Goal: Task Accomplishment & Management: Use online tool/utility

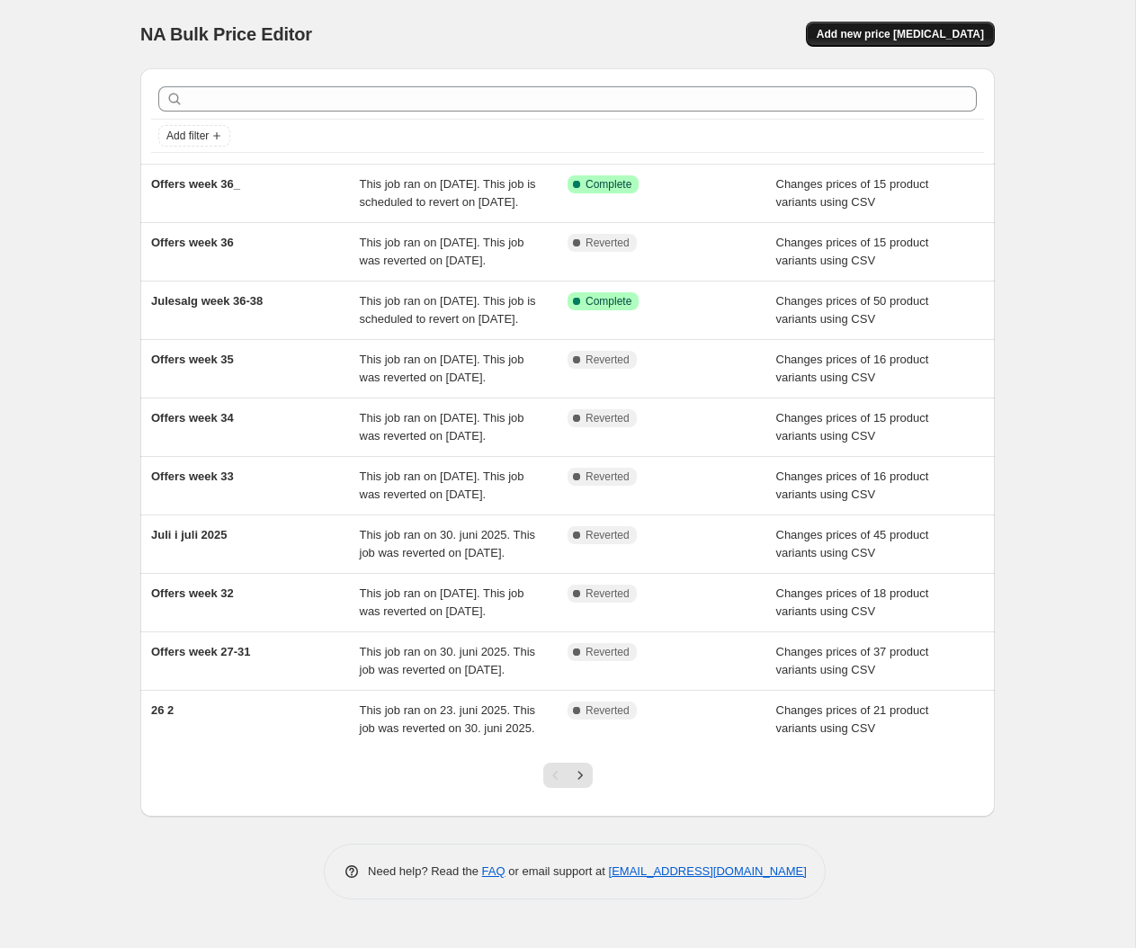
click at [880, 30] on span "Add new price [MEDICAL_DATA]" at bounding box center [900, 34] width 167 height 14
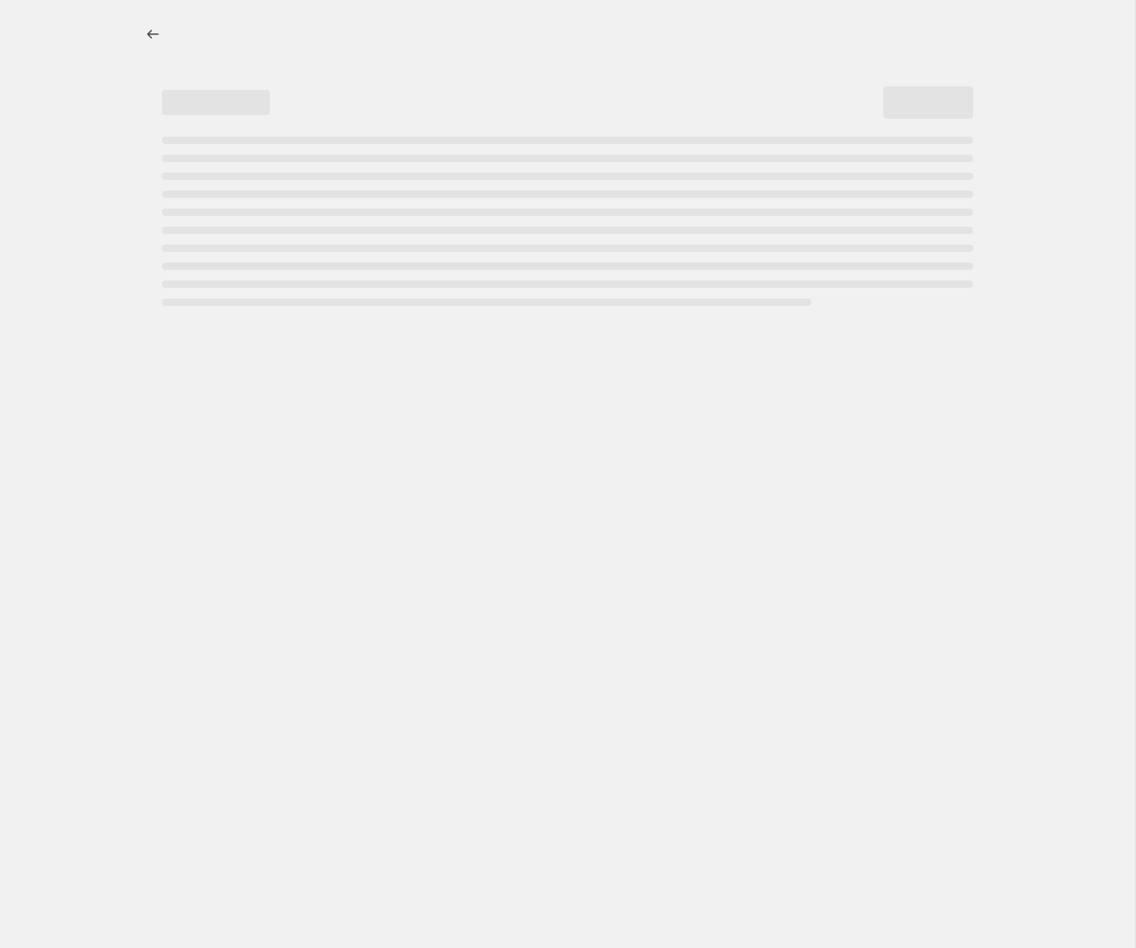
select select "percentage"
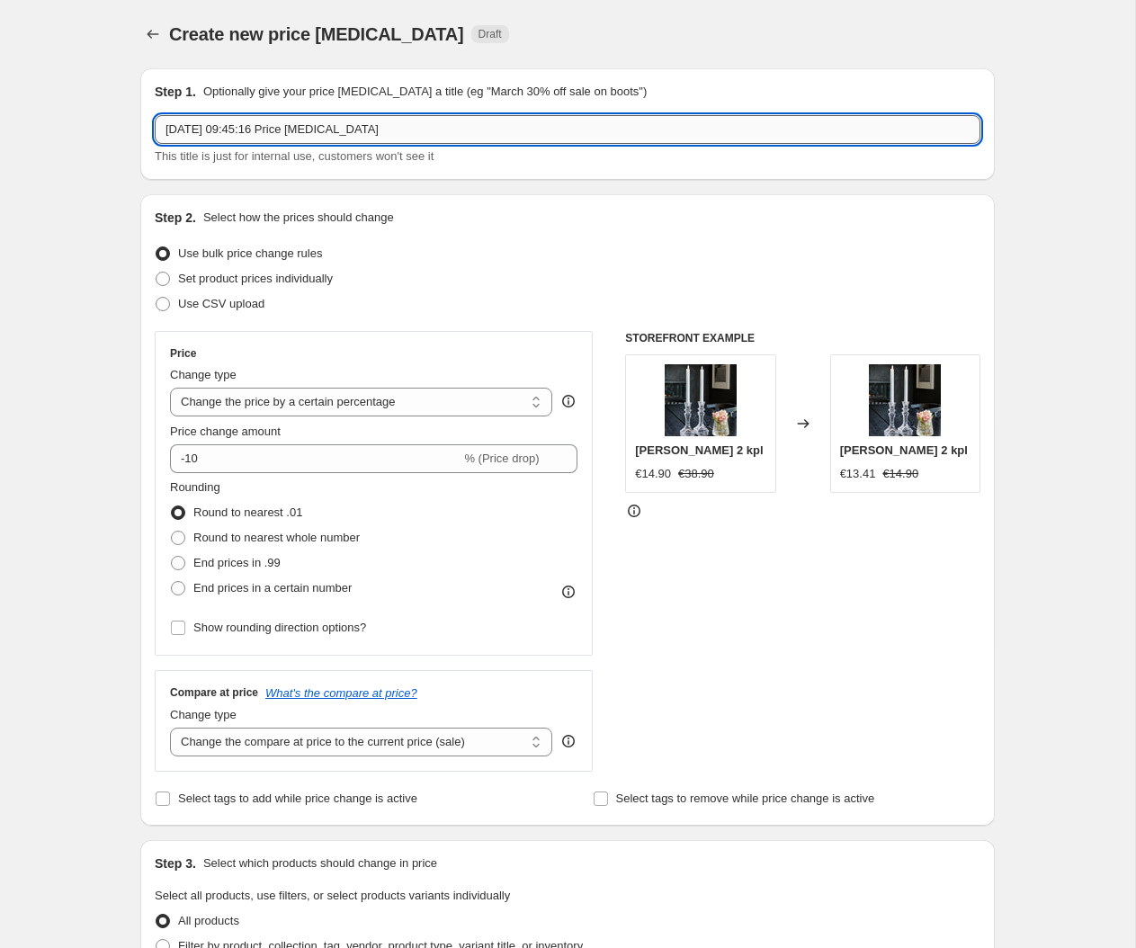
drag, startPoint x: 443, startPoint y: 129, endPoint x: 44, endPoint y: 110, distance: 399.0
click at [155, 115] on input "[DATE] 09:45:16 Price [MEDICAL_DATA]" at bounding box center [568, 129] width 826 height 29
type input "Offers week 37"
click at [167, 303] on span at bounding box center [163, 304] width 14 height 14
click at [157, 298] on input "Use CSV upload" at bounding box center [156, 297] width 1 height 1
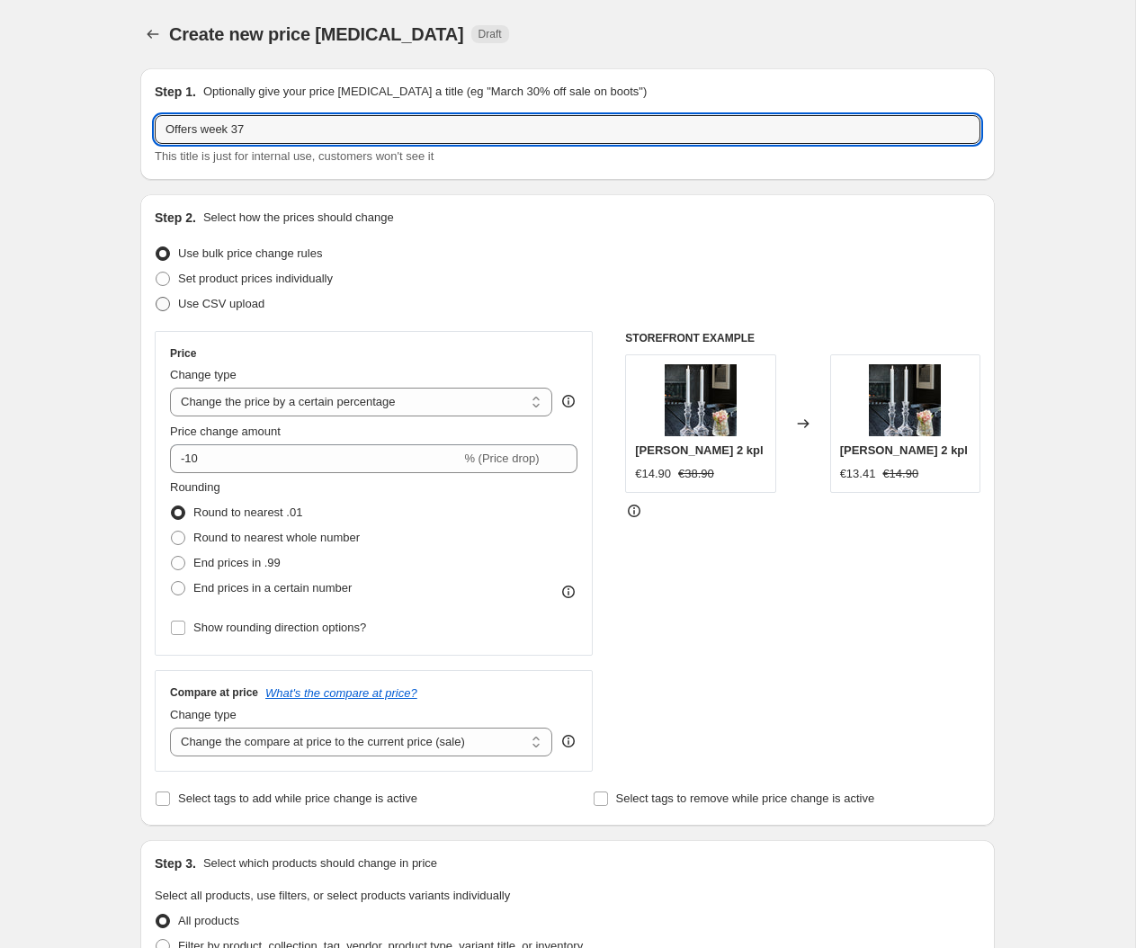
radio input "true"
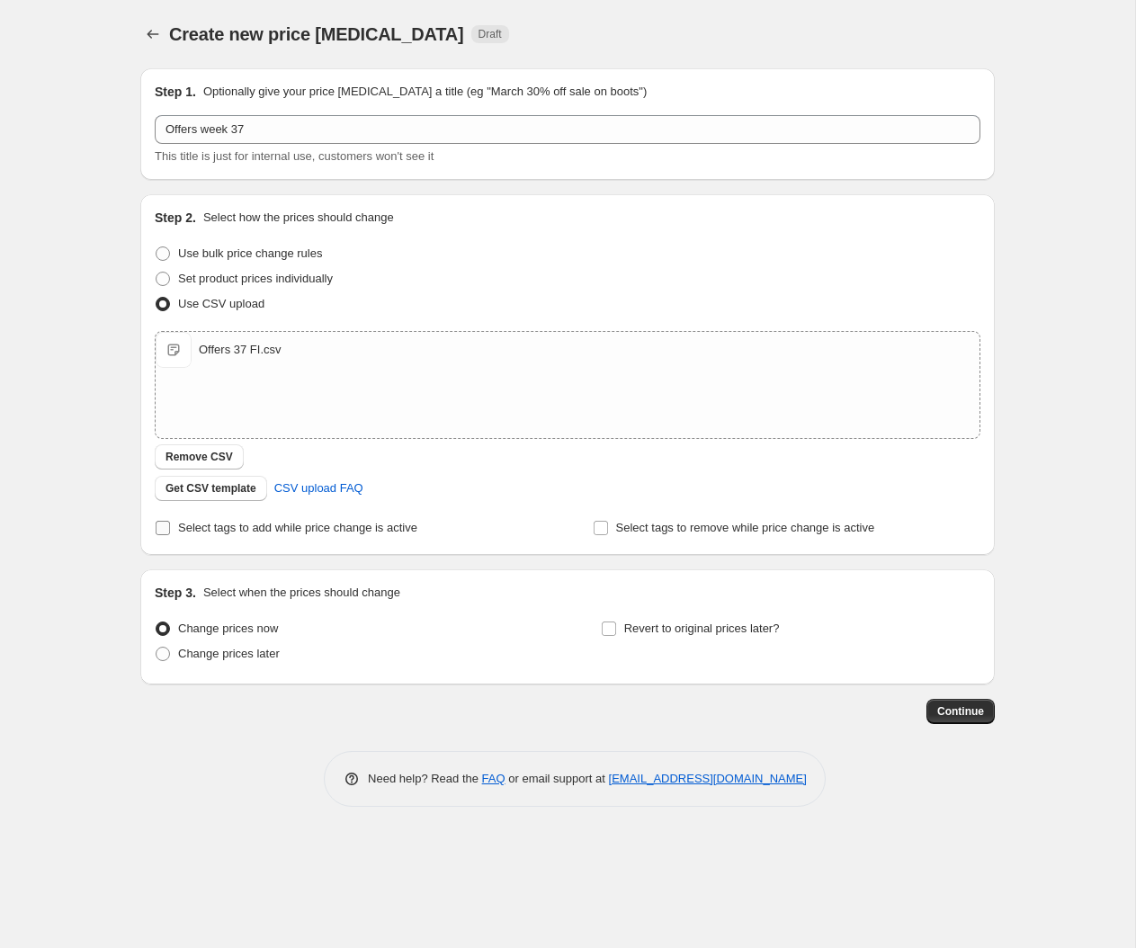
click at [168, 529] on input "Select tags to add while price change is active" at bounding box center [163, 528] width 14 height 14
checkbox input "true"
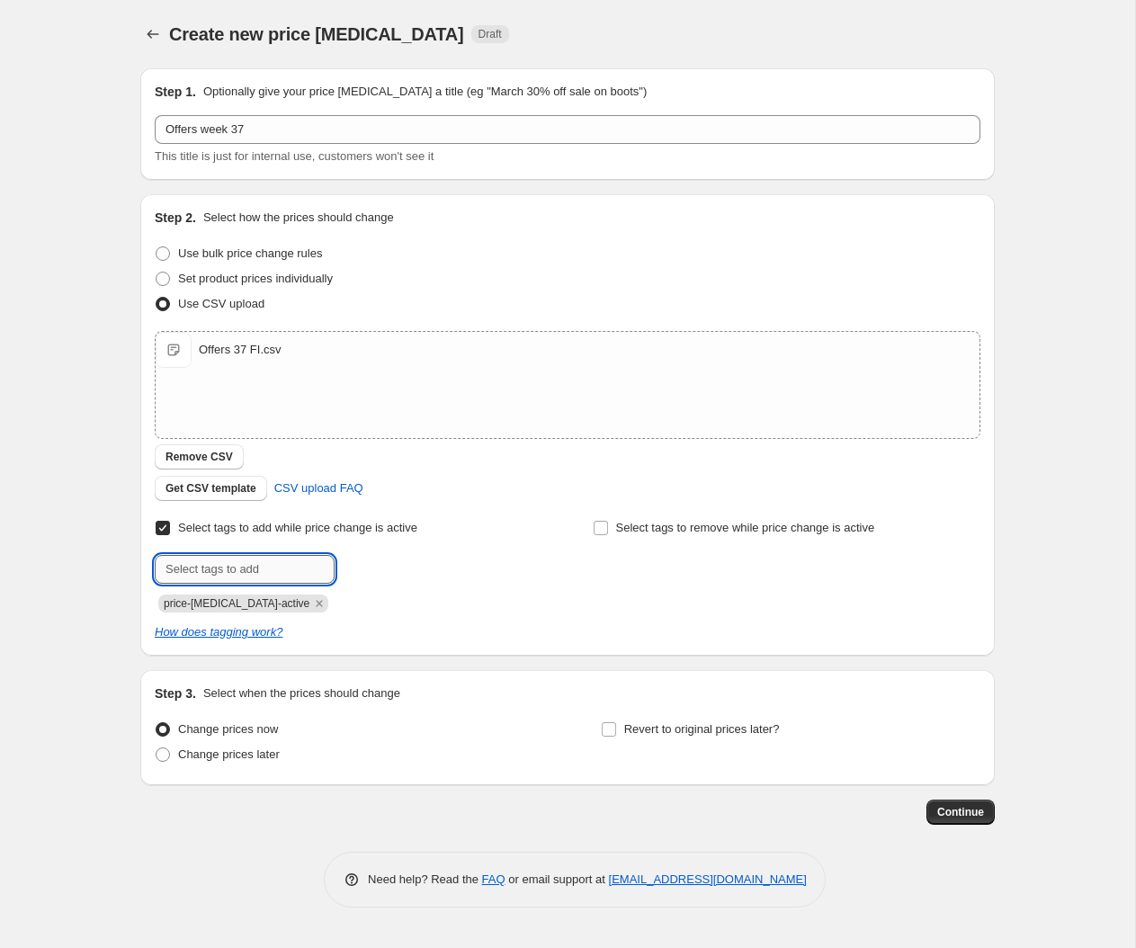
click at [273, 569] on input "text" at bounding box center [245, 569] width 180 height 29
type input "v"
type input "campaign_weekly"
click at [420, 566] on span "campaign_wee..." at bounding box center [416, 567] width 85 height 13
drag, startPoint x: 168, startPoint y: 753, endPoint x: 220, endPoint y: 754, distance: 52.2
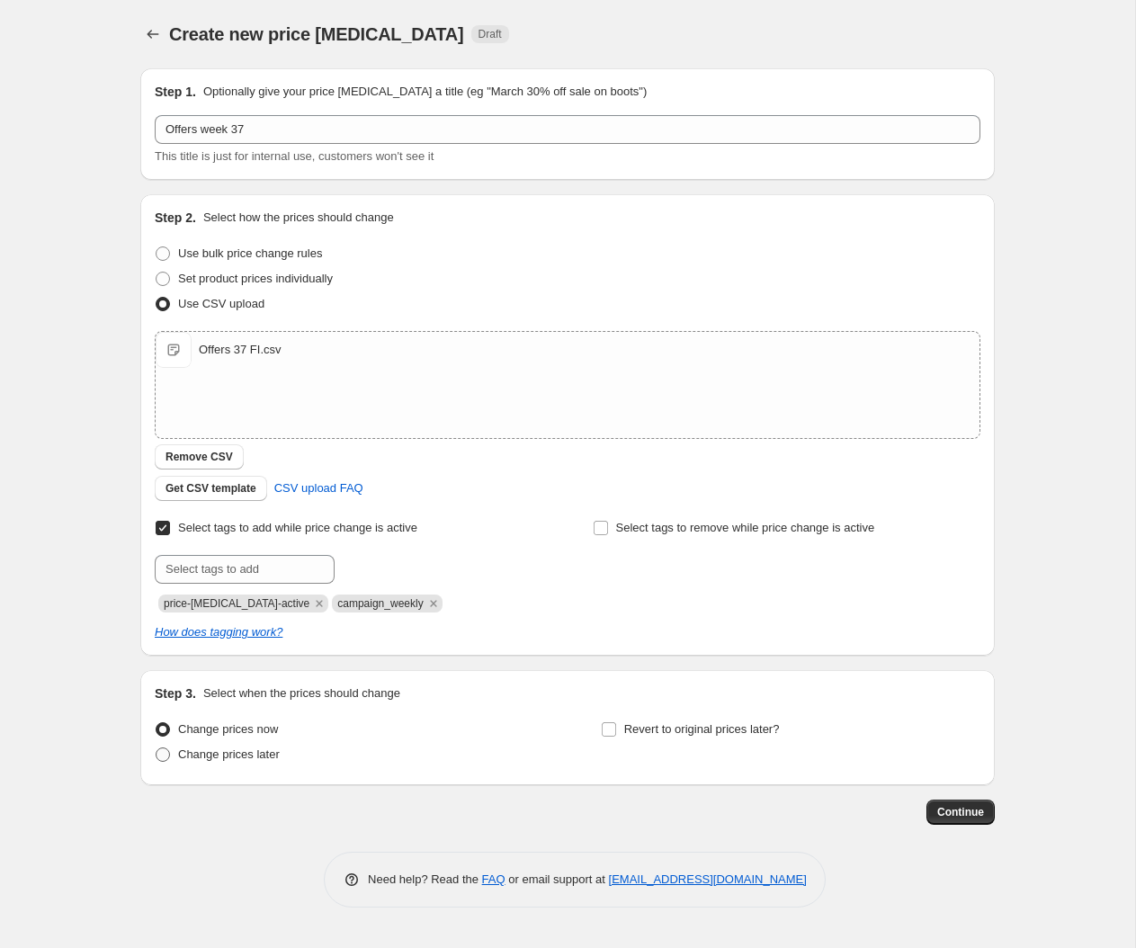
click at [169, 753] on span at bounding box center [163, 755] width 14 height 14
click at [157, 749] on input "Change prices later" at bounding box center [156, 748] width 1 height 1
radio input "true"
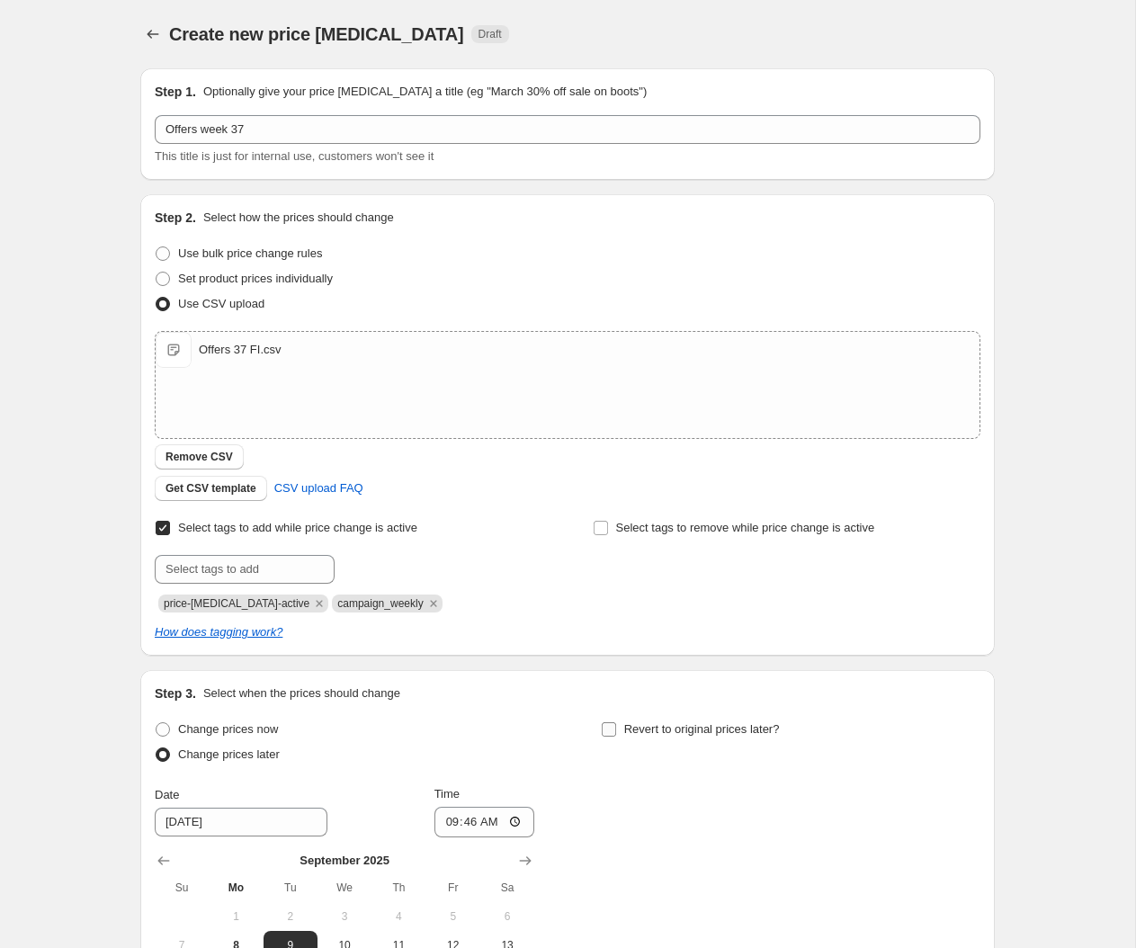
click at [616, 733] on span at bounding box center [609, 730] width 16 height 16
click at [616, 733] on input "Revert to original prices later?" at bounding box center [609, 729] width 14 height 14
checkbox input "true"
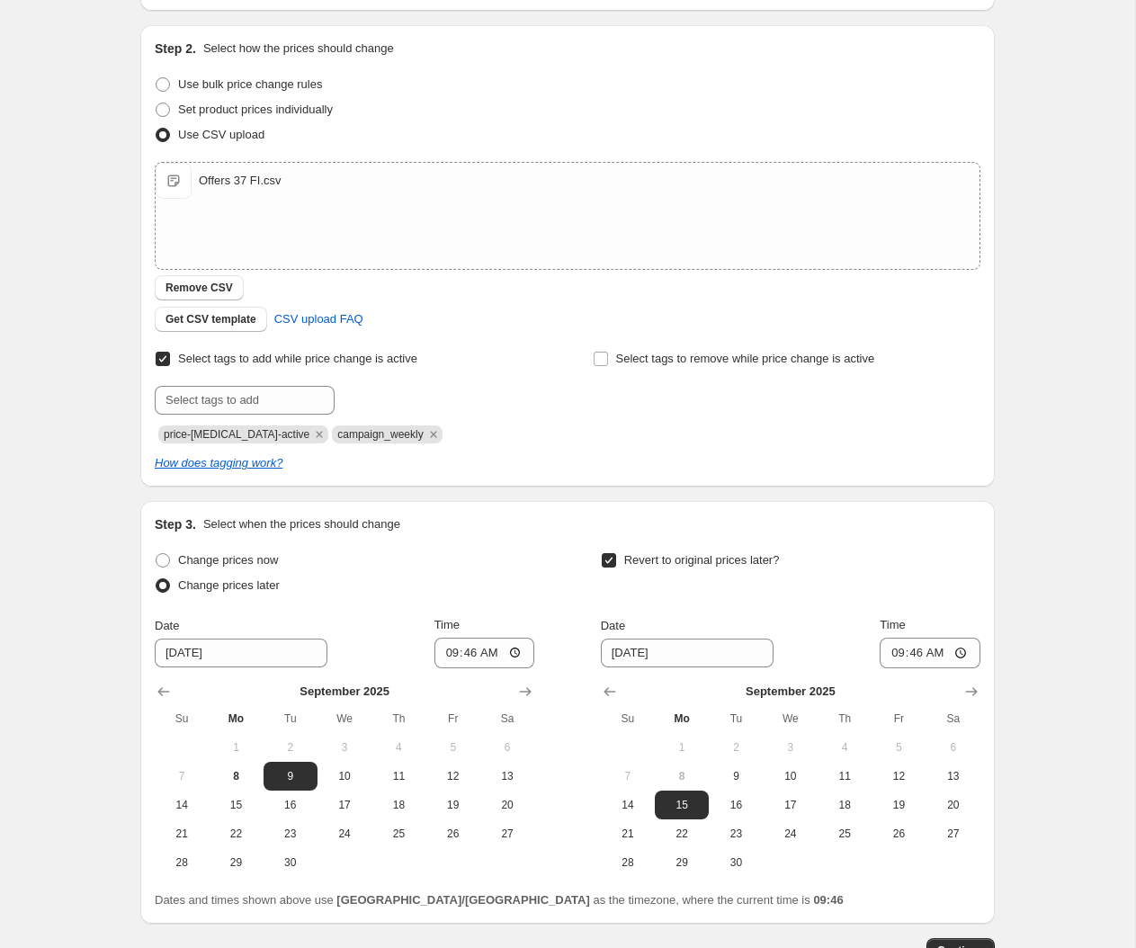
scroll to position [292, 0]
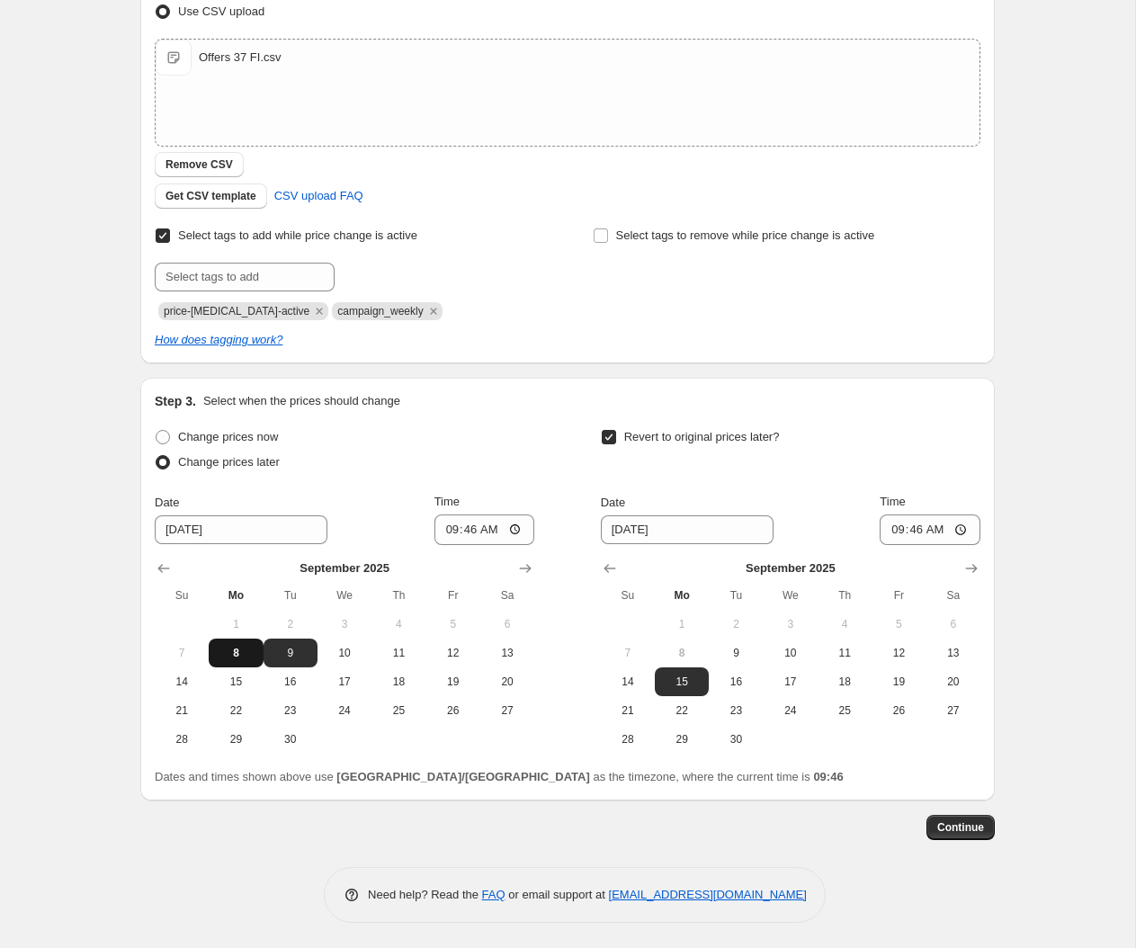
drag, startPoint x: 232, startPoint y: 644, endPoint x: 330, endPoint y: 674, distance: 102.5
click at [232, 646] on span "8" at bounding box center [236, 653] width 40 height 14
type input "[DATE]"
click at [498, 534] on input "09:46" at bounding box center [485, 530] width 101 height 31
type input "15:00"
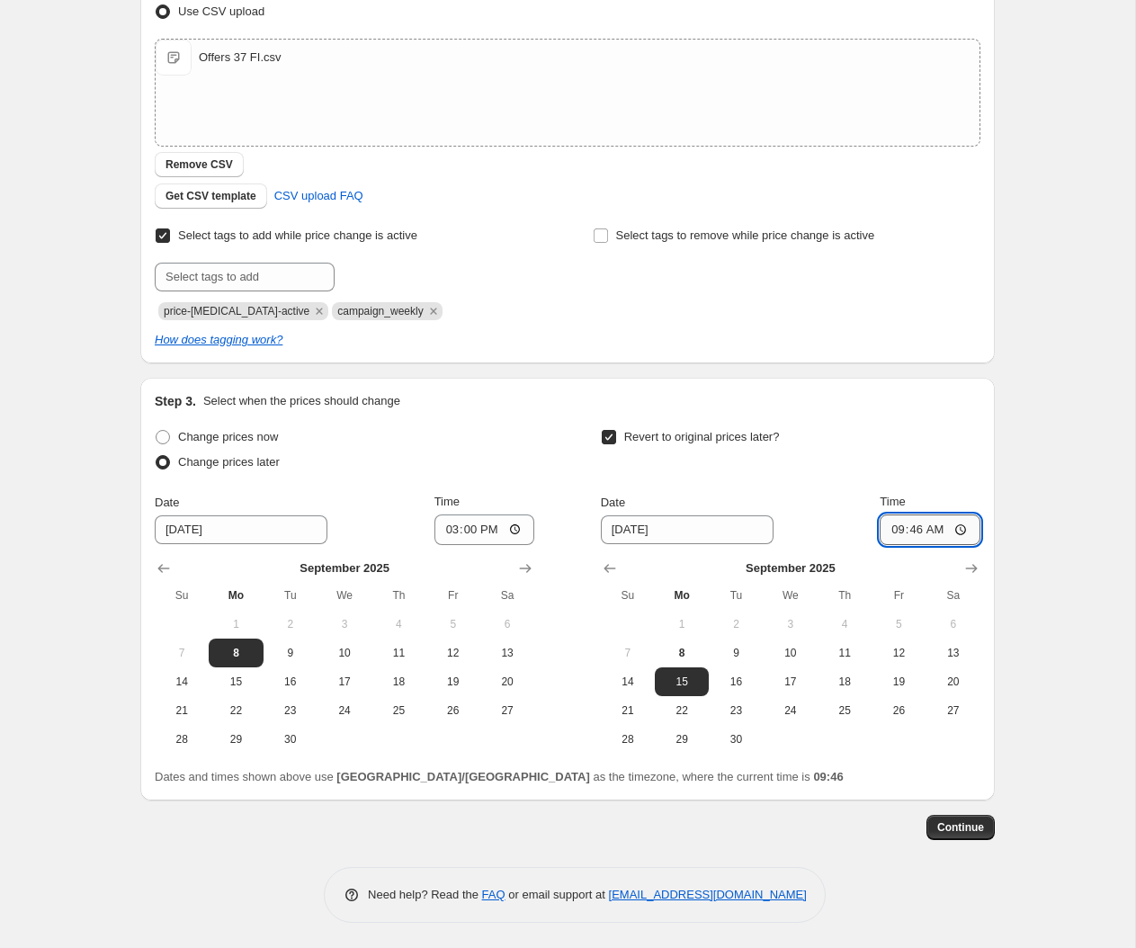
click at [936, 533] on input "09:46" at bounding box center [930, 530] width 101 height 31
type input "14:55"
click at [964, 825] on span "Continue" at bounding box center [960, 828] width 47 height 14
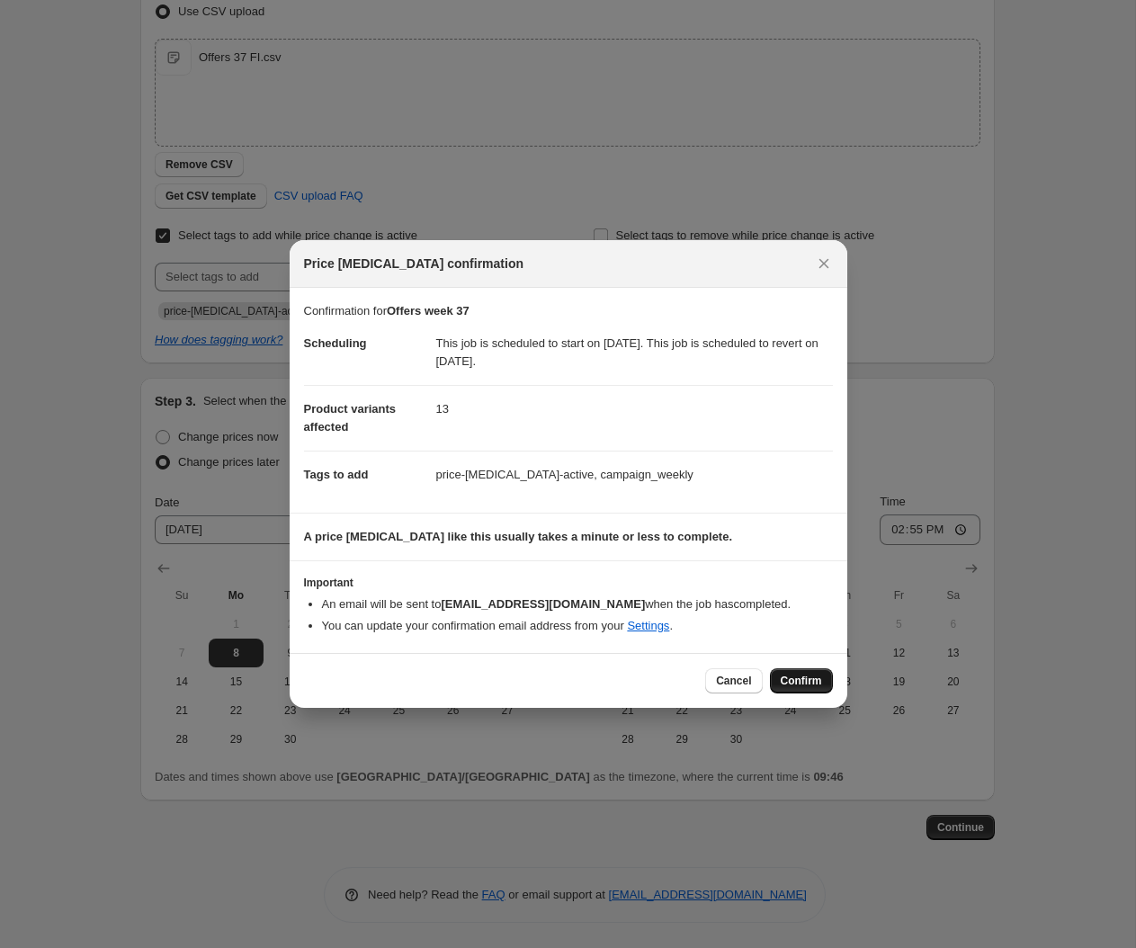
click at [812, 683] on span "Confirm" at bounding box center [801, 681] width 41 height 14
